Goal: Task Accomplishment & Management: Manage account settings

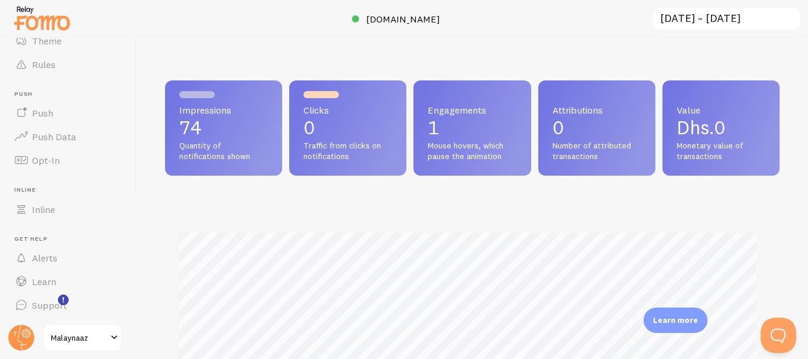
scroll to position [153, 0]
click at [116, 337] on span at bounding box center [114, 338] width 14 height 14
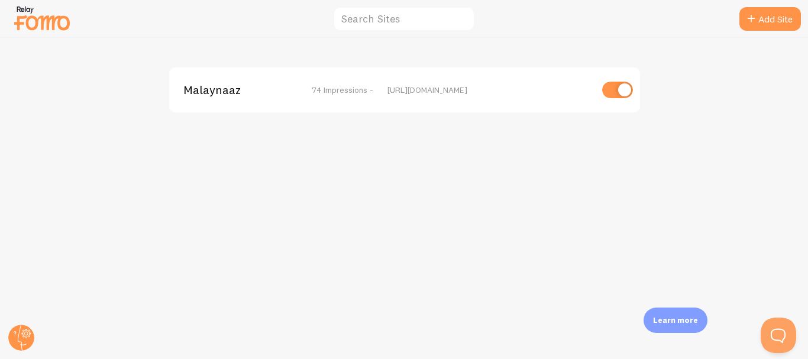
click at [607, 92] on input "checkbox" at bounding box center [617, 90] width 31 height 17
checkbox input "false"
click at [23, 334] on icon at bounding box center [26, 333] width 7 height 7
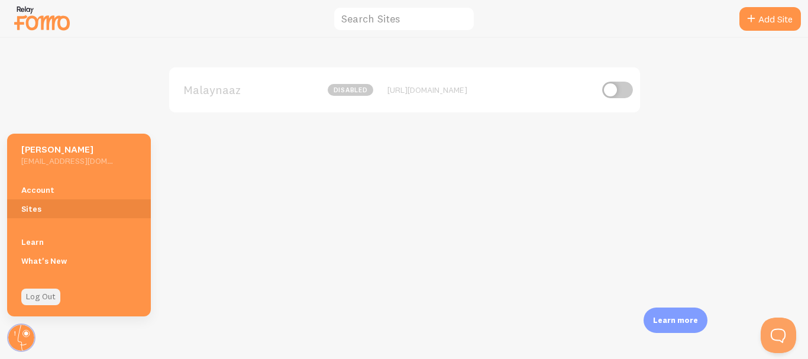
click at [50, 296] on link "Log Out" at bounding box center [40, 297] width 39 height 17
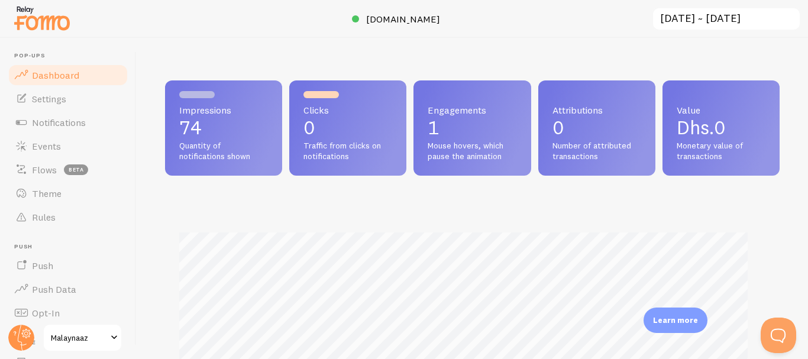
click at [112, 334] on span at bounding box center [114, 338] width 14 height 14
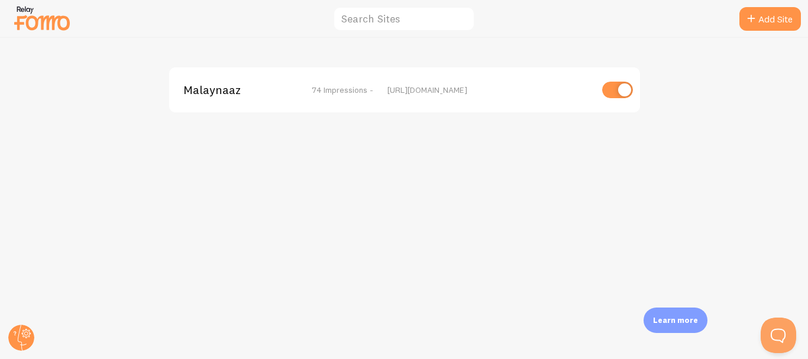
click at [615, 88] on input "checkbox" at bounding box center [617, 90] width 31 height 17
checkbox input "false"
